Goal: Information Seeking & Learning: Check status

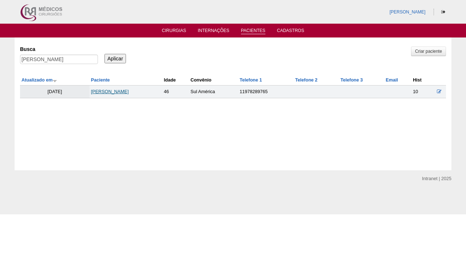
click at [129, 93] on link "NATALY GOMES DA SILVA DOS SANTOS" at bounding box center [110, 91] width 38 height 5
click at [84, 58] on input "NATALY GOMES DA SILVA DOS SANTOS" at bounding box center [59, 59] width 78 height 9
paste input "[PERSON_NAME]"
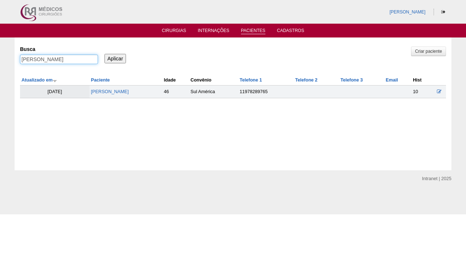
type input "LEA DELFINO"
click at [115, 58] on input "Aplicar" at bounding box center [116, 58] width 22 height 9
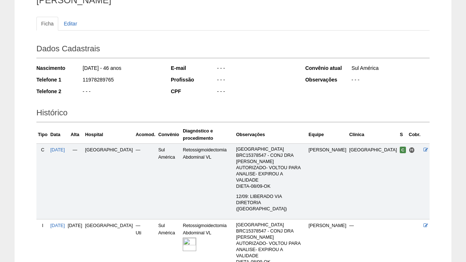
scroll to position [67, 0]
click at [184, 238] on img at bounding box center [189, 244] width 13 height 13
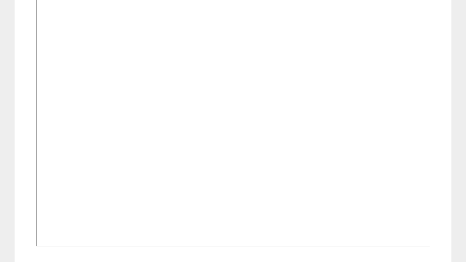
scroll to position [270, 0]
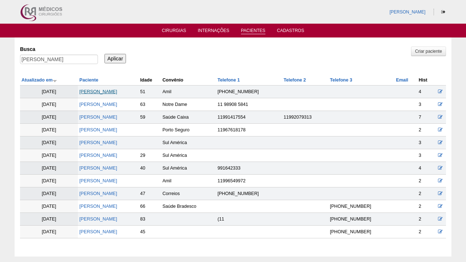
click at [91, 94] on link "[PERSON_NAME]" at bounding box center [98, 91] width 38 height 5
click at [71, 59] on input "[PERSON_NAME]" at bounding box center [59, 59] width 78 height 9
click at [71, 59] on input "LEA DELFINO" at bounding box center [59, 59] width 78 height 9
paste input "[PERSON_NAME]"
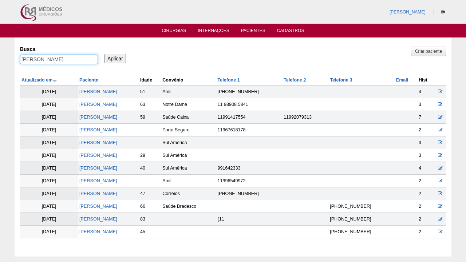
type input "[PERSON_NAME]"
click at [115, 58] on input "Aplicar" at bounding box center [116, 58] width 22 height 9
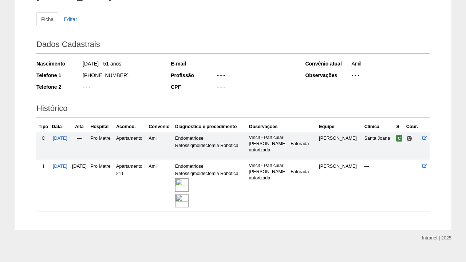
scroll to position [73, 0]
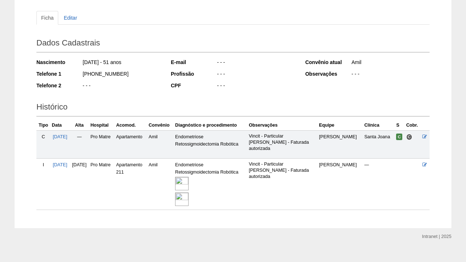
click at [189, 182] on img at bounding box center [181, 183] width 13 height 13
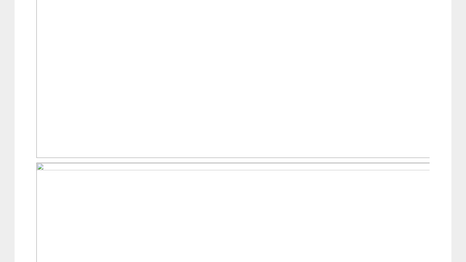
scroll to position [382, 0]
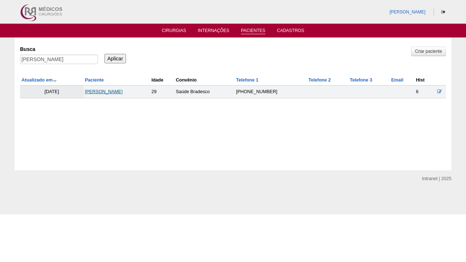
click at [109, 93] on link "ESTER EVANGELISTA DE SOUSA" at bounding box center [104, 91] width 38 height 5
click at [81, 63] on input "ESTER EVANGELISTA DE SOUSA" at bounding box center [59, 59] width 78 height 9
paste input "CRISTINA HOUCK SALLES COMUNALLE"
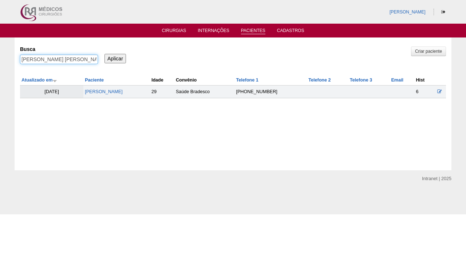
type input "CRISTINA HOUCK SALLES COMUNALLE"
click at [115, 58] on input "Aplicar" at bounding box center [116, 58] width 22 height 9
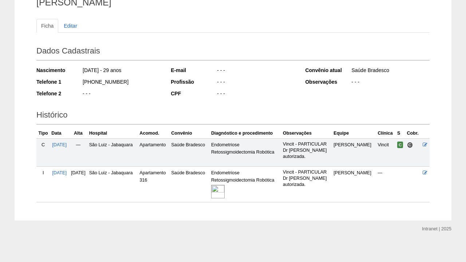
scroll to position [65, 0]
click at [225, 188] on img at bounding box center [217, 191] width 13 height 13
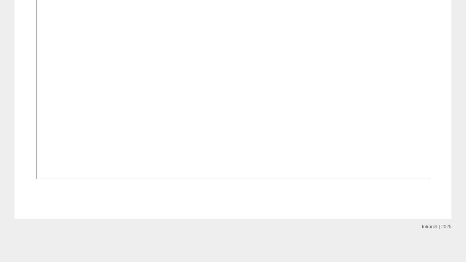
scroll to position [563, 0]
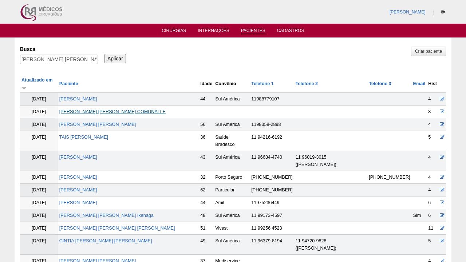
click at [119, 109] on link "[PERSON_NAME] COMUNALLE" at bounding box center [112, 111] width 107 height 5
click at [67, 55] on input "[PERSON_NAME] COMUNALLE" at bounding box center [59, 59] width 78 height 9
paste input "NEIDE LAURA DO NASCIMENTO ALVES"
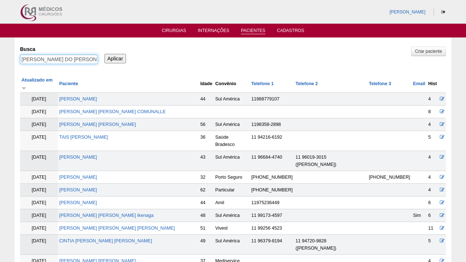
type input "NEIDE LAURA DO NASCIMENTO ALVES"
click at [115, 58] on input "Aplicar" at bounding box center [116, 58] width 22 height 9
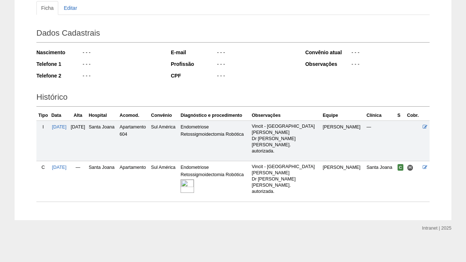
scroll to position [82, 0]
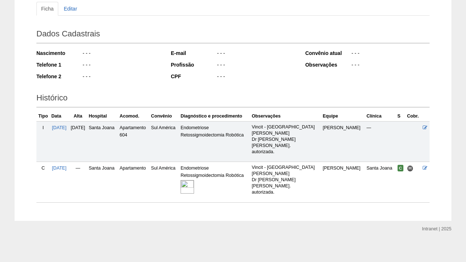
click at [215, 186] on div at bounding box center [215, 187] width 69 height 16
click at [194, 186] on img at bounding box center [187, 186] width 13 height 13
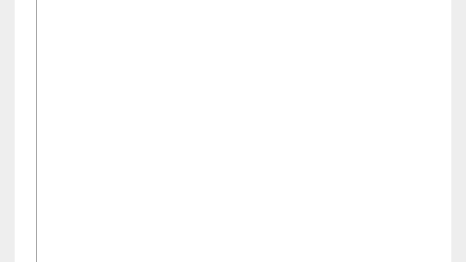
scroll to position [189, 0]
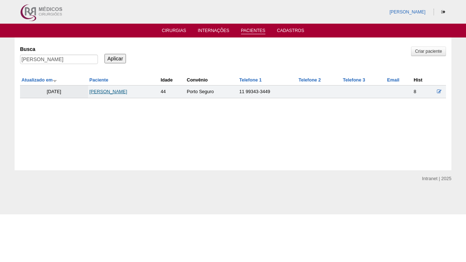
click at [98, 94] on link "[PERSON_NAME]" at bounding box center [109, 91] width 38 height 5
click at [82, 56] on input "NEIDE LAURA DO NASCIMENTO ALVES" at bounding box center [59, 59] width 78 height 9
paste input "MAYRA WOLF PEGORARO"
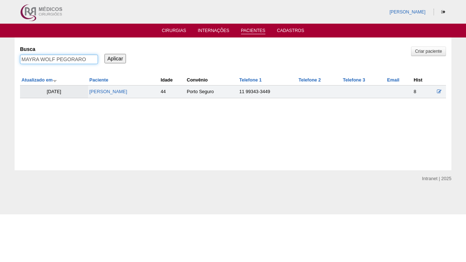
type input "MAYRA WOLF PEGORARO"
click at [115, 58] on input "Aplicar" at bounding box center [116, 58] width 22 height 9
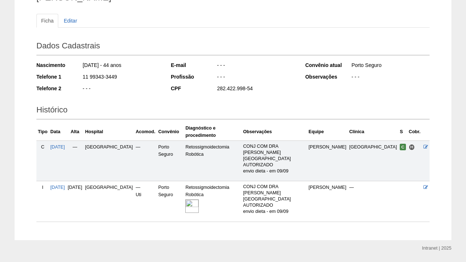
scroll to position [70, 0]
click at [199, 200] on img at bounding box center [191, 206] width 13 height 13
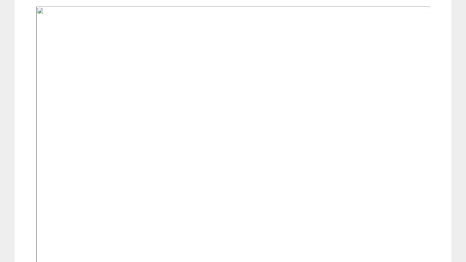
scroll to position [215, 0]
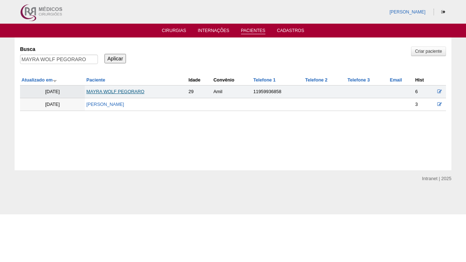
click at [109, 93] on link "MAYRA WOLF PEGORARO" at bounding box center [115, 91] width 58 height 5
click at [90, 58] on input "MAYRA WOLF PEGORARO" at bounding box center [59, 59] width 78 height 9
paste input "IVETE [PERSON_NAME]"
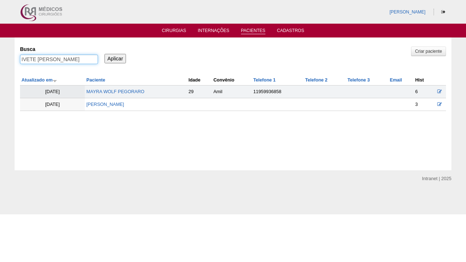
type input "IVETE [PERSON_NAME]"
click at [115, 58] on input "Aplicar" at bounding box center [116, 58] width 22 height 9
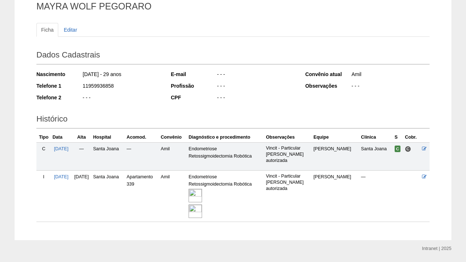
scroll to position [61, 0]
click at [202, 194] on img at bounding box center [195, 195] width 13 height 13
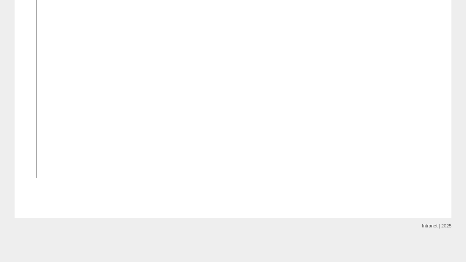
scroll to position [812, 0]
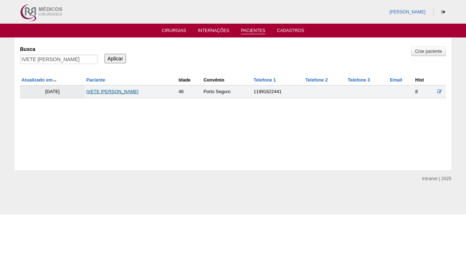
click at [121, 91] on link "IVETE [PERSON_NAME]" at bounding box center [112, 91] width 52 height 5
click at [50, 59] on input "IVETE [PERSON_NAME]" at bounding box center [59, 59] width 78 height 9
paste input "CIBELE OLIVEIRA ASSUNÇÃO"
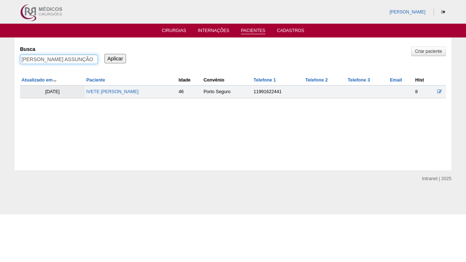
type input "CIBELE OLIVEIRA ASSUNÇÃO"
click at [115, 58] on input "Aplicar" at bounding box center [116, 58] width 22 height 9
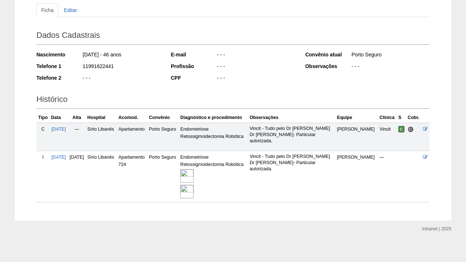
scroll to position [80, 0]
click at [194, 173] on img at bounding box center [186, 176] width 13 height 13
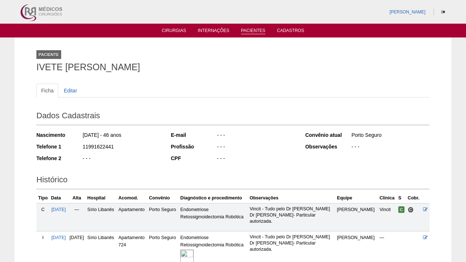
scroll to position [0, 0]
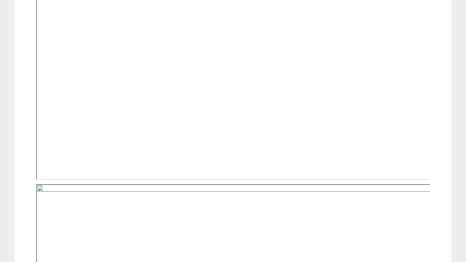
scroll to position [430, 0]
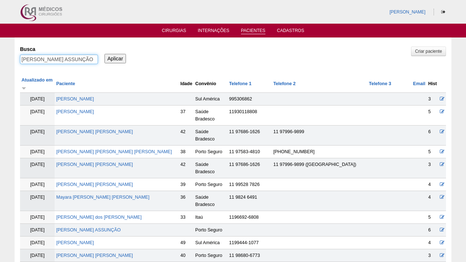
drag, startPoint x: 40, startPoint y: 58, endPoint x: 107, endPoint y: 56, distance: 66.4
type input "CIBELE"
click at [115, 58] on input "Aplicar" at bounding box center [116, 58] width 22 height 9
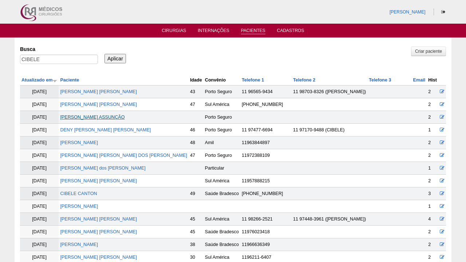
click at [92, 117] on link "CIBELE OLIVEIRA ASSUNÇÃO" at bounding box center [92, 117] width 65 height 5
click at [62, 59] on input "CIBELE" at bounding box center [59, 59] width 78 height 9
paste input "FERNANDA FERNANDES PIZANI"
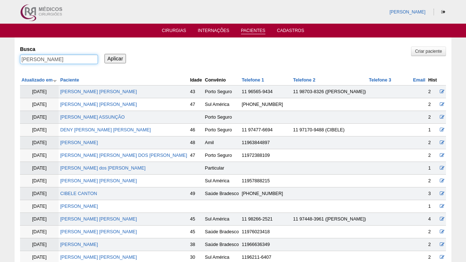
type input "FERNANDA FERNANDES PIZANI"
click at [115, 58] on input "Aplicar" at bounding box center [116, 58] width 22 height 9
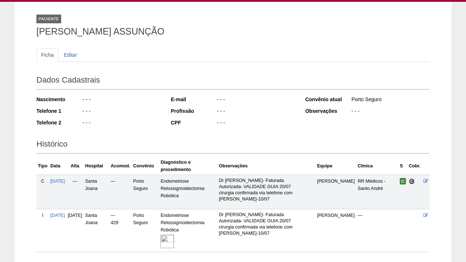
scroll to position [39, 0]
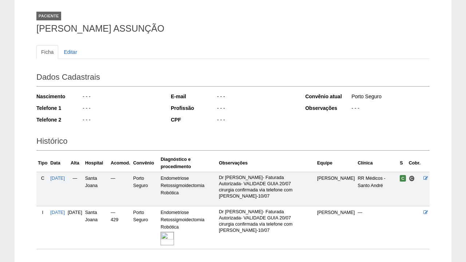
click at [174, 239] on img at bounding box center [167, 238] width 13 height 13
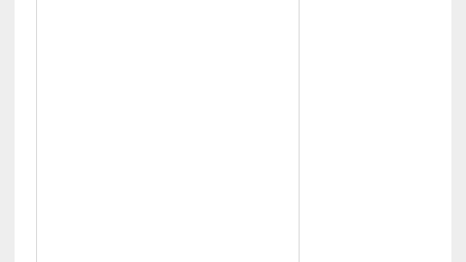
scroll to position [382, 0]
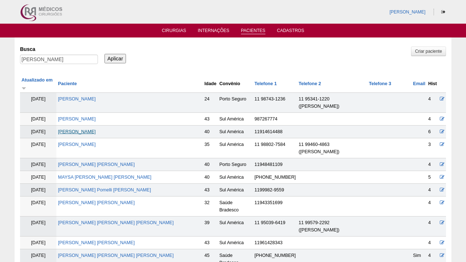
click at [82, 129] on link "[PERSON_NAME]" at bounding box center [77, 131] width 38 height 5
click at [83, 62] on input "FERNANDA FERNANDES PIZANI" at bounding box center [59, 59] width 78 height 9
paste input "FLAVIA KAORI KANEGAVA KOGA"
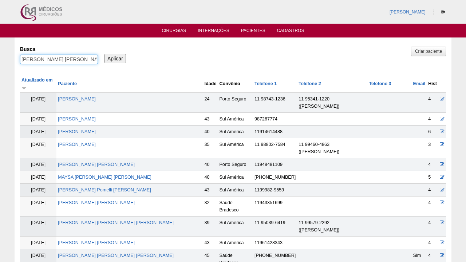
type input "FLAVIA KAORI KANEGAVA KOGA"
click at [115, 58] on input "Aplicar" at bounding box center [116, 58] width 22 height 9
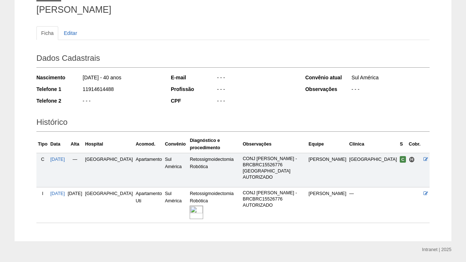
scroll to position [57, 0]
click at [200, 206] on img at bounding box center [196, 212] width 13 height 13
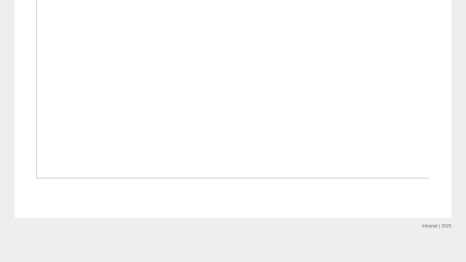
scroll to position [449, 0]
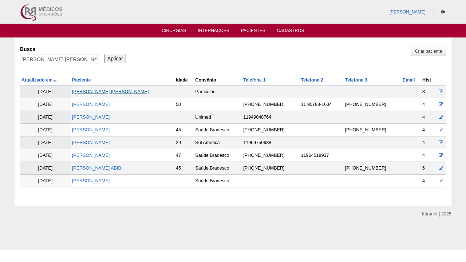
click at [119, 91] on link "FLAVIA KAORI KANEGAVA KOGA" at bounding box center [110, 91] width 77 height 5
click at [82, 60] on input "FLAVIA KAORI KANEGAVA KOGA" at bounding box center [59, 59] width 78 height 9
paste input "DIANA SIMÕES ASSUMPÇÃO"
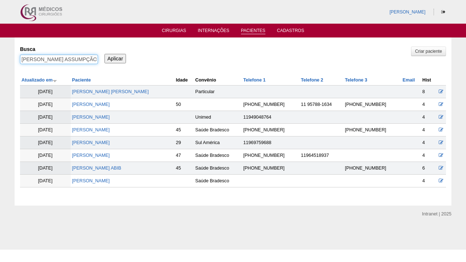
type input "DIANA SIMÕES ASSUMPÇÃO"
click at [115, 58] on input "Aplicar" at bounding box center [116, 58] width 22 height 9
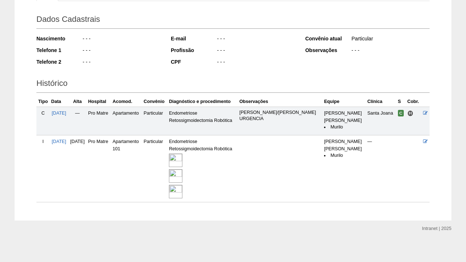
scroll to position [96, 0]
click at [183, 156] on img at bounding box center [175, 160] width 13 height 13
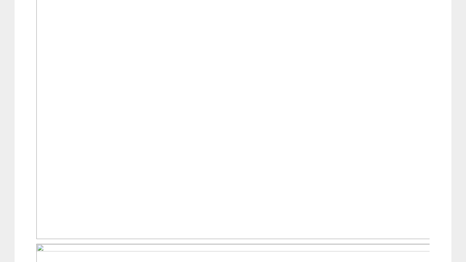
scroll to position [318, 0]
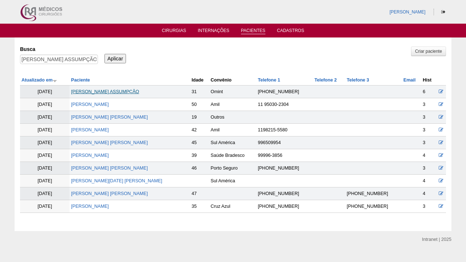
click at [135, 92] on link "[PERSON_NAME] ASSUMPÇÃO" at bounding box center [105, 91] width 68 height 5
click at [70, 60] on input "[PERSON_NAME] ASSUMPÇÃO" at bounding box center [59, 59] width 78 height 9
paste input "CAROLINE CRISTINE DE SOUZA VAREL"
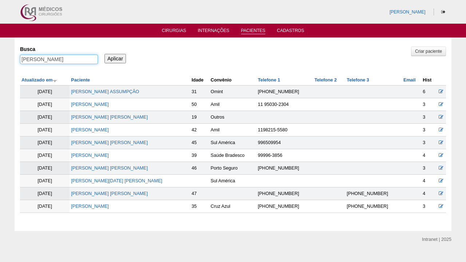
type input "CAROLINE CRISTINE DE SOUZA VARELO"
click at [115, 58] on input "Aplicar" at bounding box center [116, 58] width 22 height 9
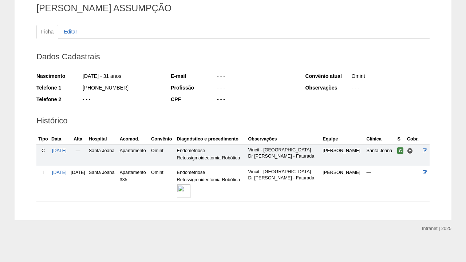
scroll to position [58, 0]
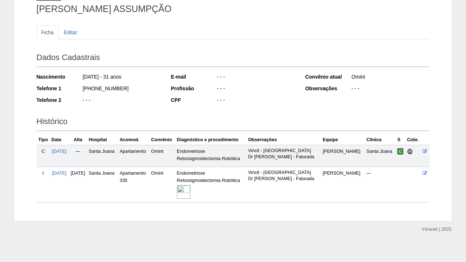
click at [191, 192] on img at bounding box center [183, 191] width 13 height 13
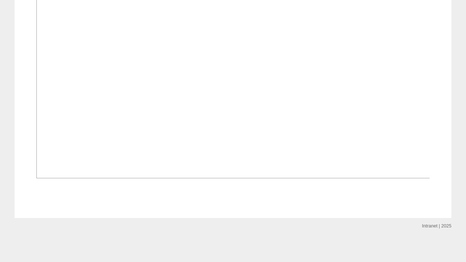
scroll to position [454, 0]
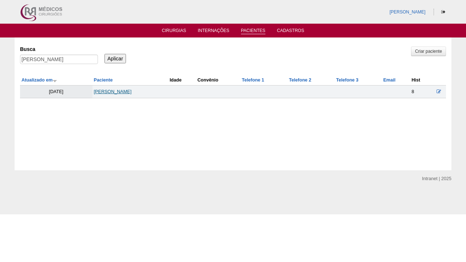
click at [120, 92] on link "CAROLINE CRISTINE DE SOUZA VARELO" at bounding box center [113, 91] width 38 height 5
click at [87, 59] on input "CAROLINE CRISTINE DE SOUZA VARELO" at bounding box center [59, 59] width 78 height 9
paste input "[PERSON_NAME] DAS VIRGENS"
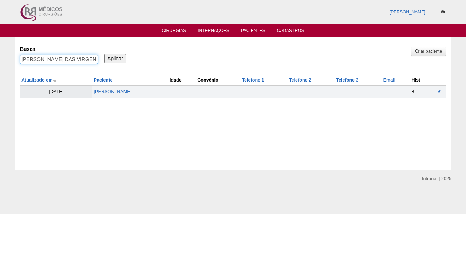
type input "[PERSON_NAME] DAS VIRGENS"
click at [115, 58] on input "Aplicar" at bounding box center [116, 58] width 22 height 9
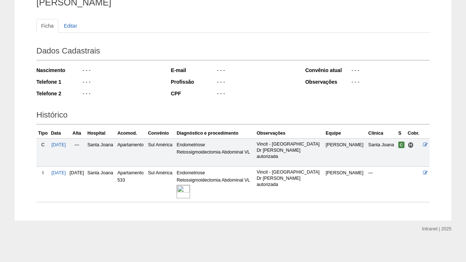
scroll to position [65, 0]
click at [190, 188] on img at bounding box center [183, 191] width 13 height 13
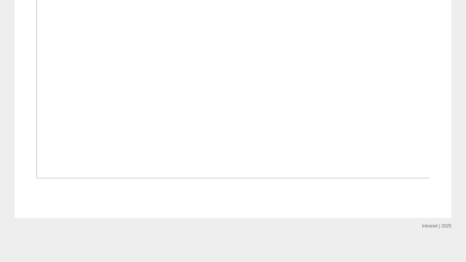
scroll to position [450, 0]
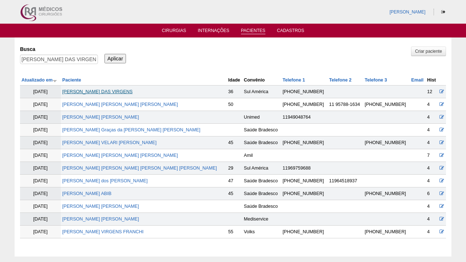
click at [98, 93] on link "[PERSON_NAME] DAS VIRGENS" at bounding box center [97, 91] width 70 height 5
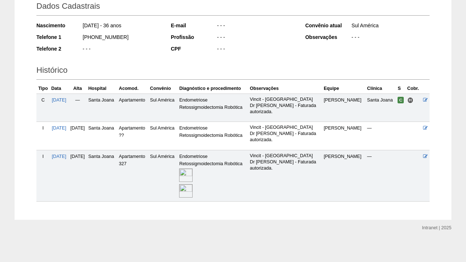
scroll to position [109, 0]
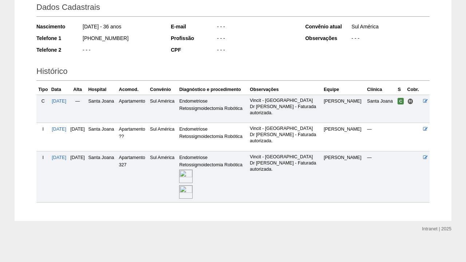
click at [193, 178] on img at bounding box center [185, 176] width 13 height 13
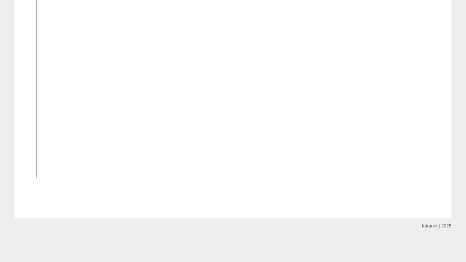
scroll to position [663, 0]
